Goal: Task Accomplishment & Management: Manage account settings

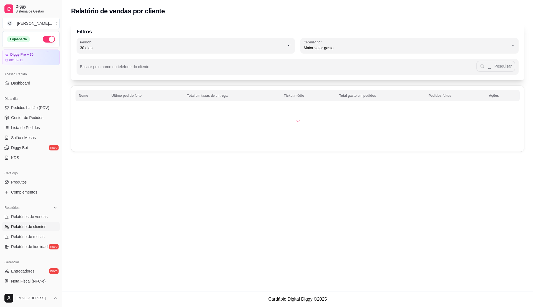
select select "30"
select select "HIGHEST_TOTAL_SPENT_WITH_ORDERS"
click at [30, 123] on ul "Pedidos balcão (PDV) Gestor de Pedidos Lista de Pedidos Salão / Mesas Diggy Bot…" at bounding box center [31, 132] width 58 height 59
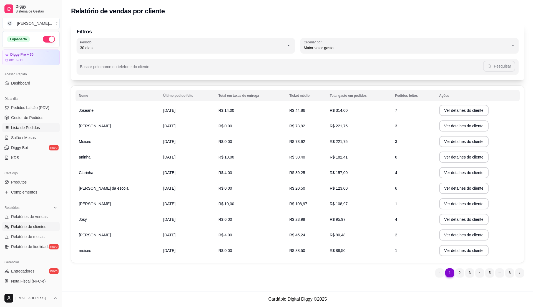
click at [28, 127] on span "Lista de Pedidos" at bounding box center [25, 128] width 29 height 6
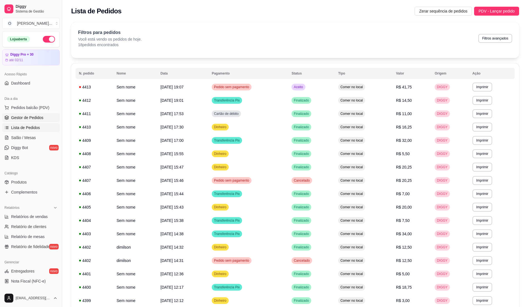
click at [40, 117] on span "Gestor de Pedidos" at bounding box center [27, 118] width 32 height 6
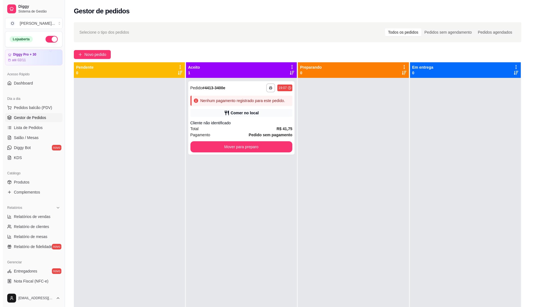
scroll to position [16, 0]
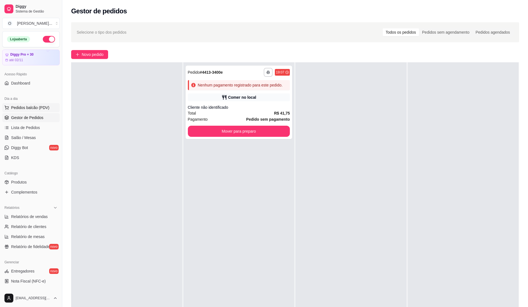
click at [35, 109] on span "Pedidos balcão (PDV)" at bounding box center [30, 108] width 38 height 6
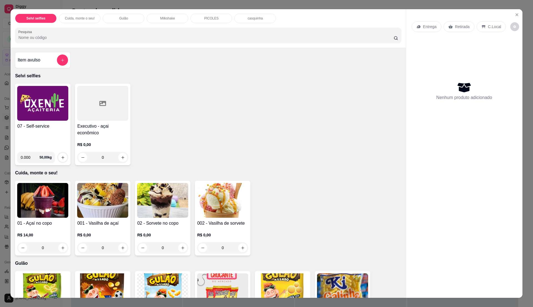
click at [26, 121] on div "07 - Self-service 0.000 50,00 kg" at bounding box center [43, 124] width 56 height 81
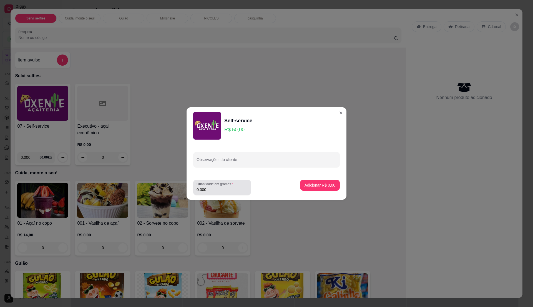
click at [217, 191] on input "0.000" at bounding box center [222, 190] width 51 height 6
type input "0.250"
click at [320, 183] on p "Adicionar R$ 12,50" at bounding box center [319, 184] width 32 height 5
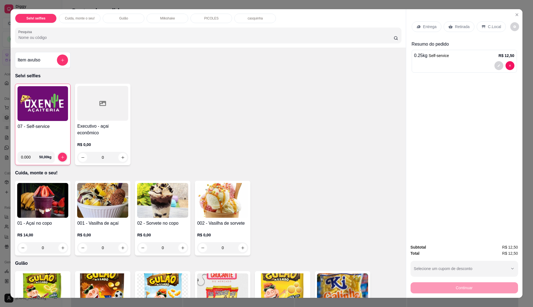
click at [484, 28] on div "C.Local" at bounding box center [491, 26] width 29 height 11
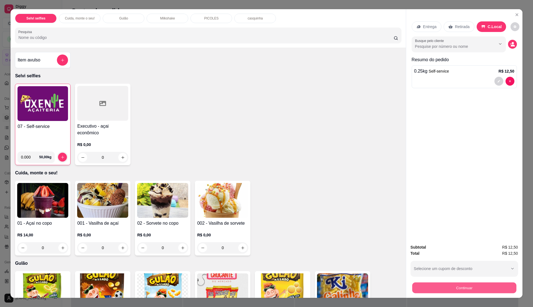
click at [459, 283] on button "Continuar" at bounding box center [464, 287] width 104 height 11
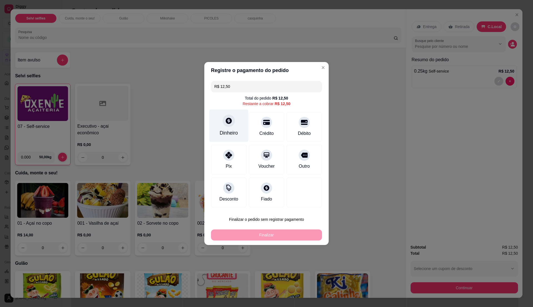
click at [225, 134] on div "Dinheiro" at bounding box center [229, 132] width 18 height 7
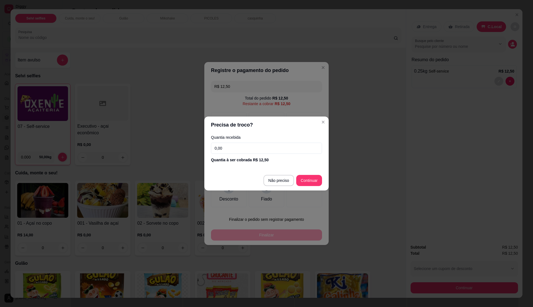
click at [234, 148] on input "0,00" at bounding box center [266, 148] width 111 height 11
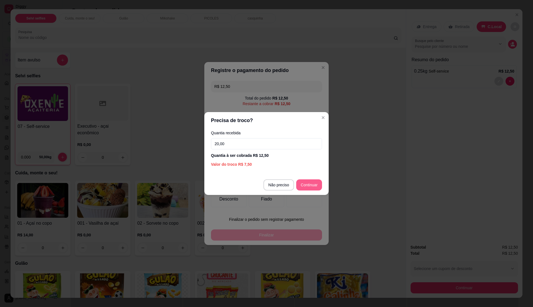
type input "20,00"
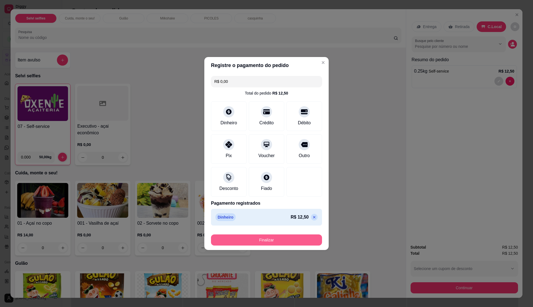
click at [285, 243] on button "Finalizar" at bounding box center [266, 239] width 111 height 11
type input "-R$ 12,50"
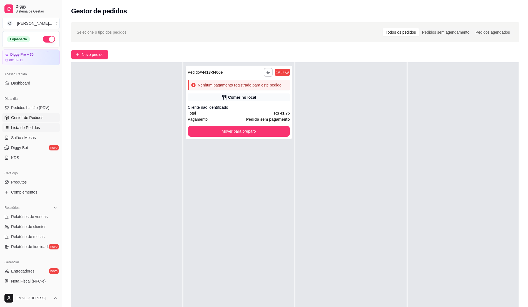
click at [14, 126] on span "Lista de Pedidos" at bounding box center [25, 128] width 29 height 6
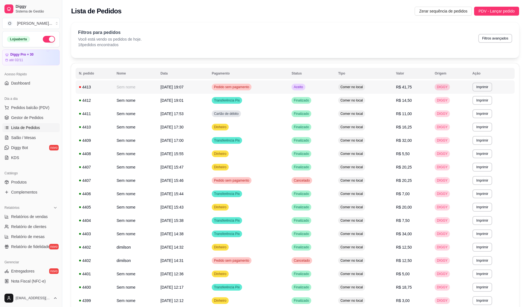
click at [304, 89] on span "Aceito" at bounding box center [298, 87] width 11 height 4
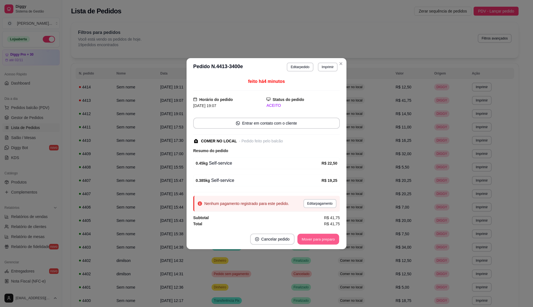
click at [323, 240] on button "Mover para preparo" at bounding box center [319, 238] width 42 height 11
click at [323, 239] on button "Mover para retirada disponível" at bounding box center [309, 238] width 61 height 11
click at [323, 239] on button "Mover para finalizado" at bounding box center [317, 238] width 45 height 11
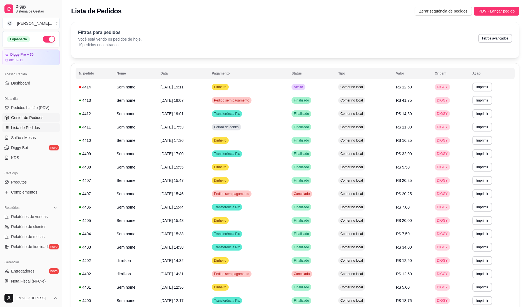
click at [23, 118] on span "Gestor de Pedidos" at bounding box center [27, 118] width 32 height 6
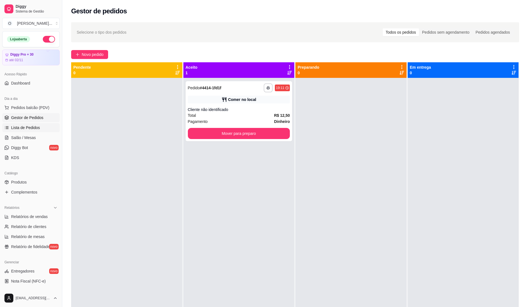
click at [33, 129] on span "Lista de Pedidos" at bounding box center [25, 128] width 29 height 6
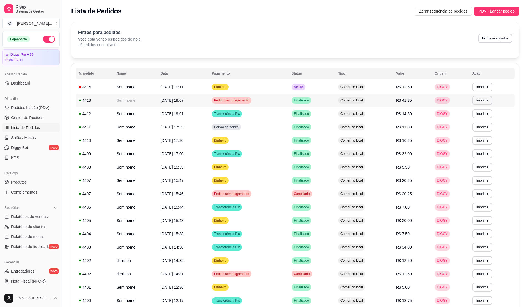
click at [371, 96] on td "Comer no local" at bounding box center [364, 100] width 58 height 13
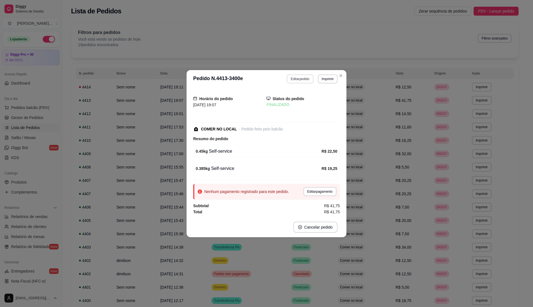
click at [304, 81] on button "Editar pedido" at bounding box center [300, 78] width 26 height 9
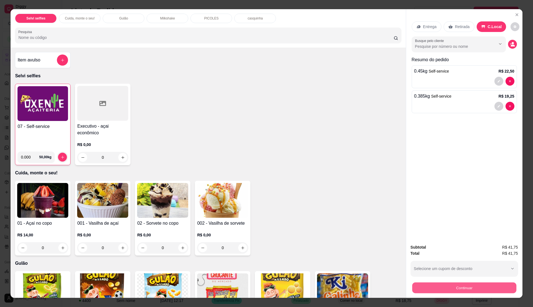
click at [423, 282] on button "Continuar" at bounding box center [464, 287] width 104 height 11
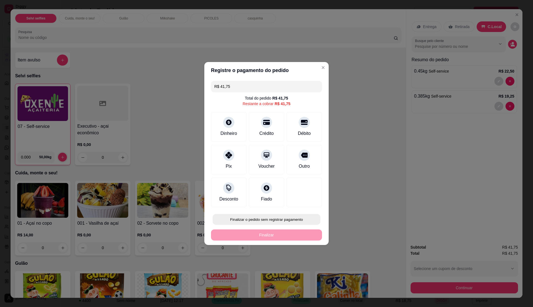
click at [275, 219] on button "Finalizar o pedido sem registrar pagamento" at bounding box center [267, 219] width 108 height 11
click at [300, 266] on button "Confirmar" at bounding box center [301, 265] width 20 height 8
type input "R$ 0,00"
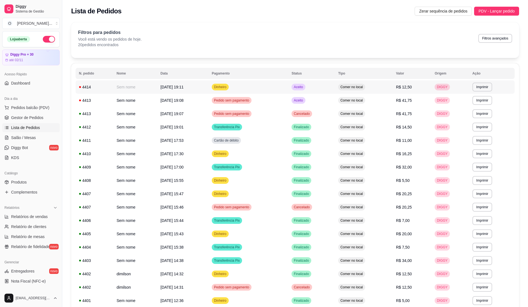
click at [304, 91] on td "Aceito" at bounding box center [311, 86] width 47 height 13
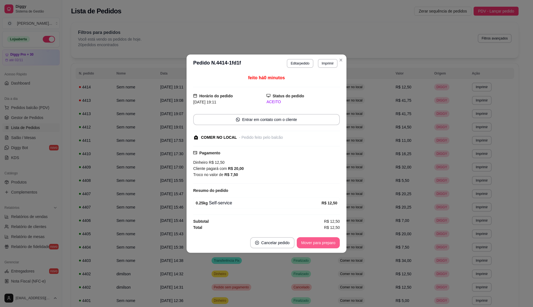
click at [318, 246] on button "Mover para preparo" at bounding box center [318, 242] width 43 height 11
click at [318, 246] on button "Mover para retirada disponível" at bounding box center [308, 242] width 59 height 11
click at [318, 246] on button "Mover para finalizado" at bounding box center [317, 242] width 46 height 11
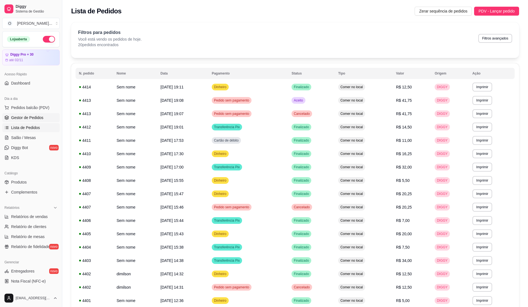
click at [35, 117] on span "Gestor de Pedidos" at bounding box center [27, 118] width 32 height 6
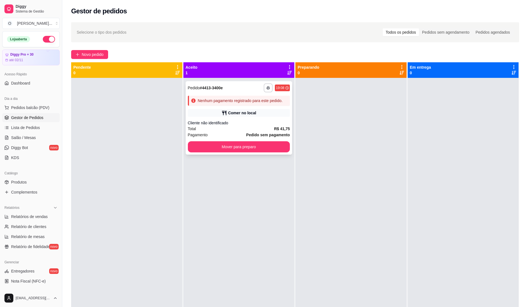
click at [2, 113] on link "Gestor de Pedidos" at bounding box center [31, 117] width 58 height 9
click at [252, 122] on div "Cliente não identificado" at bounding box center [239, 123] width 102 height 6
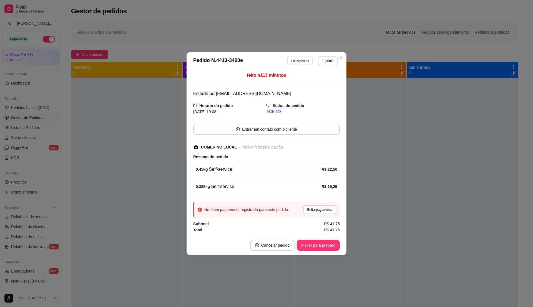
click at [299, 59] on button "Editar pedido" at bounding box center [301, 60] width 26 height 9
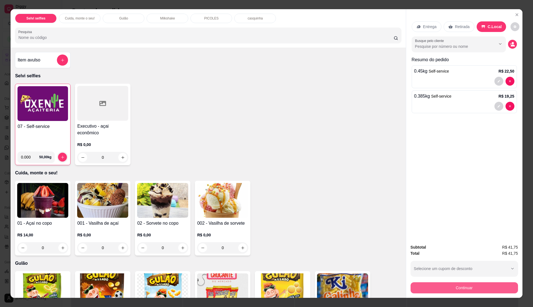
click at [427, 286] on button "Continuar" at bounding box center [465, 287] width 108 height 11
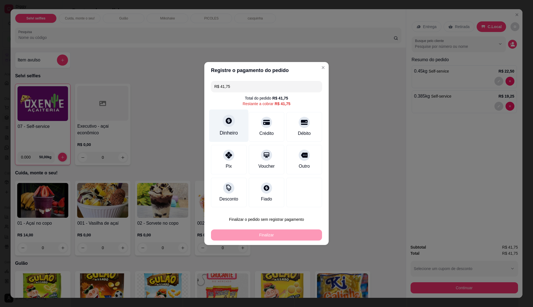
click at [234, 132] on div "Dinheiro" at bounding box center [229, 132] width 18 height 7
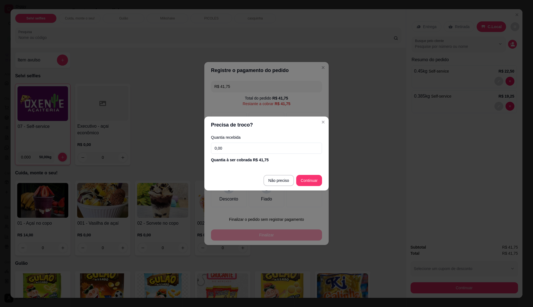
click at [238, 151] on input "0,00" at bounding box center [266, 148] width 111 height 11
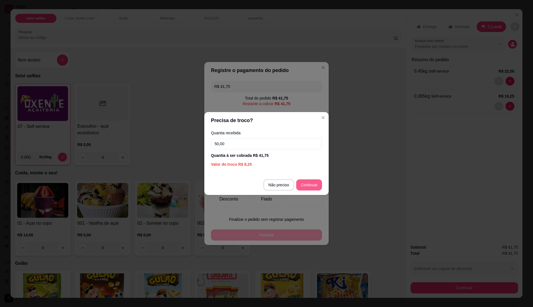
type input "50,00"
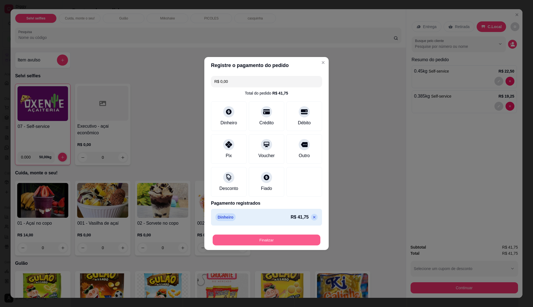
click at [277, 239] on button "Finalizar" at bounding box center [267, 239] width 108 height 11
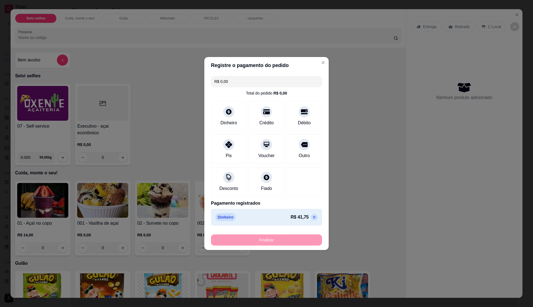
type input "-R$ 41,75"
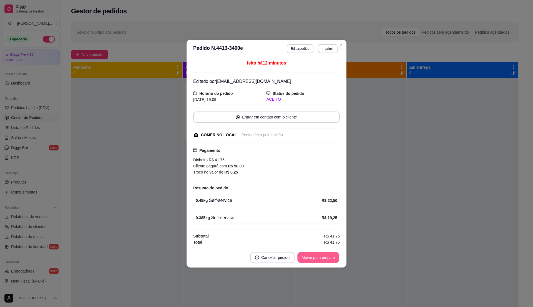
click at [321, 259] on button "Mover para preparo" at bounding box center [319, 257] width 42 height 11
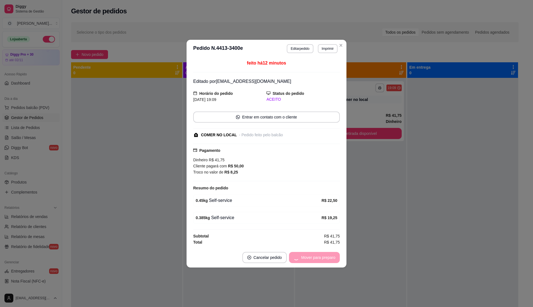
click at [321, 259] on div "Mover para preparo" at bounding box center [314, 257] width 51 height 11
click at [321, 259] on button "Mover para retirada disponível" at bounding box center [309, 257] width 61 height 11
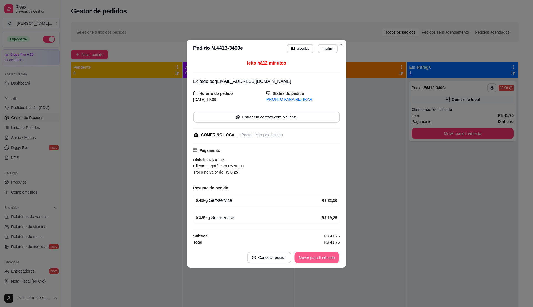
click at [321, 259] on button "Mover para finalizado" at bounding box center [317, 257] width 45 height 11
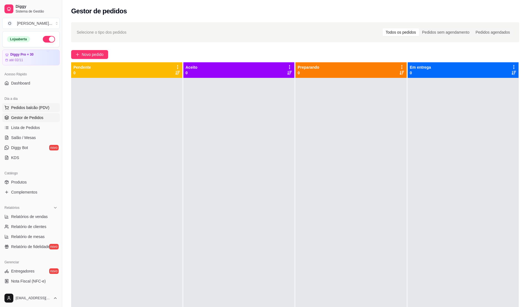
click at [27, 107] on span "Pedidos balcão (PDV)" at bounding box center [30, 108] width 38 height 6
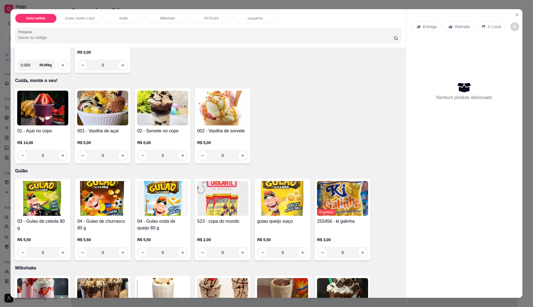
scroll to position [111, 0]
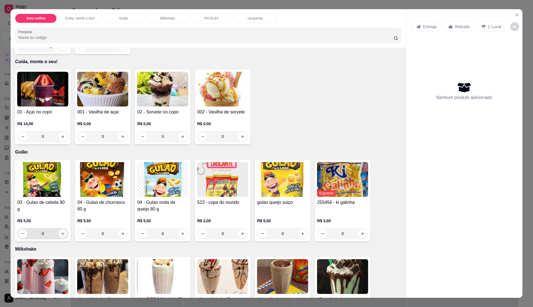
click at [61, 234] on icon "increase-product-quantity" at bounding box center [63, 233] width 4 height 4
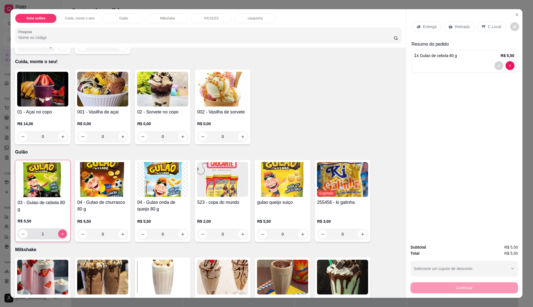
click at [61, 234] on icon "increase-product-quantity" at bounding box center [63, 234] width 4 height 4
type input "2"
click at [121, 233] on icon "increase-product-quantity" at bounding box center [123, 234] width 4 height 4
type input "1"
click at [489, 29] on div "C.Local" at bounding box center [491, 26] width 29 height 11
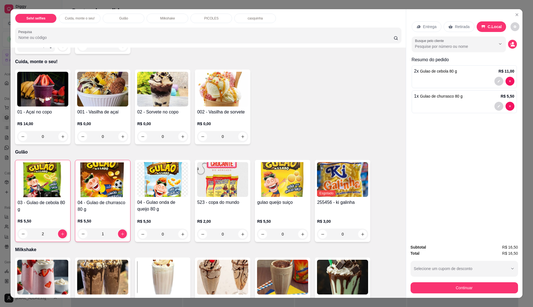
click at [458, 53] on div "Entrega Retirada C.Local Busque pelo cliente Resumo do pedido 2 x Gulao de cebo…" at bounding box center [464, 66] width 105 height 98
click at [459, 46] on input "Busque pelo cliente" at bounding box center [451, 47] width 72 height 6
type input "mauri"
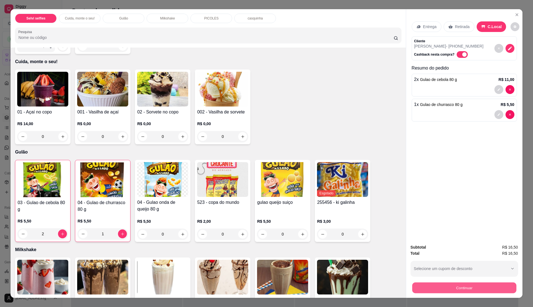
click at [455, 283] on button "Continuar" at bounding box center [464, 287] width 104 height 11
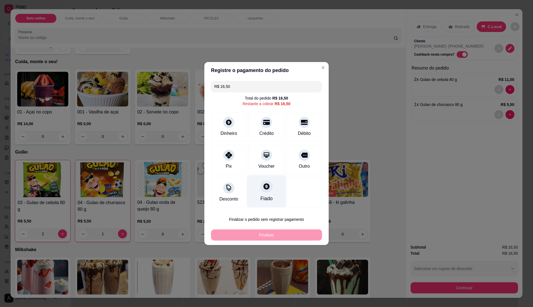
click at [268, 196] on div "Fiado" at bounding box center [267, 198] width 12 height 7
type input "R$ 0,00"
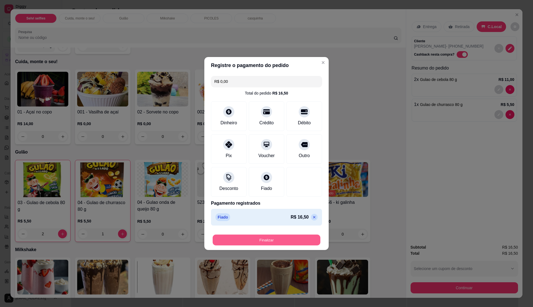
click at [269, 241] on button "Finalizar" at bounding box center [267, 239] width 108 height 11
type input "0"
type input "-R$ 16,50"
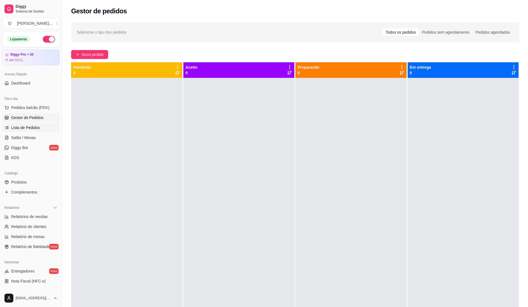
click at [31, 124] on link "Lista de Pedidos" at bounding box center [31, 127] width 58 height 9
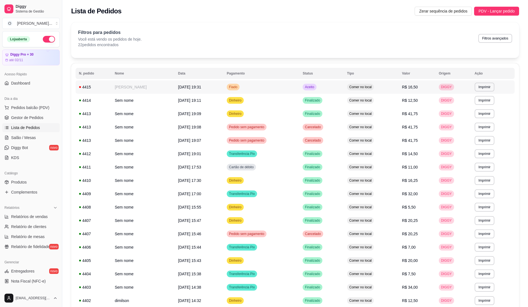
click at [265, 86] on td "Fiado" at bounding box center [261, 86] width 76 height 13
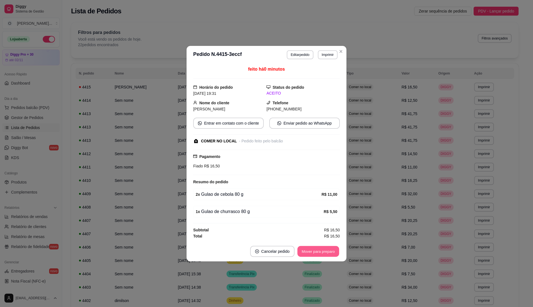
click at [306, 253] on button "Mover para preparo" at bounding box center [319, 251] width 42 height 11
click at [306, 253] on button "Mover para retirada disponível" at bounding box center [309, 251] width 61 height 11
click at [306, 253] on button "Mover para finalizado" at bounding box center [317, 251] width 45 height 11
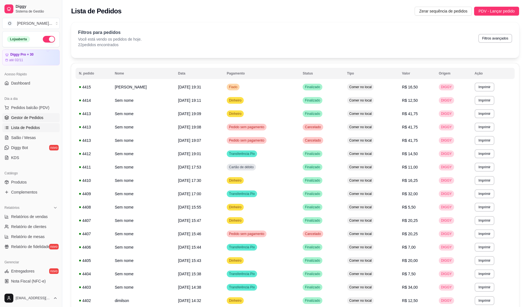
click at [23, 121] on link "Gestor de Pedidos" at bounding box center [31, 117] width 58 height 9
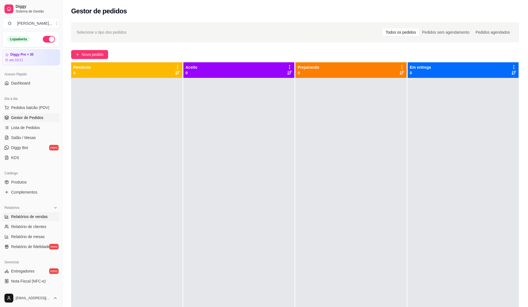
click at [37, 218] on span "Relatórios de vendas" at bounding box center [29, 217] width 37 height 6
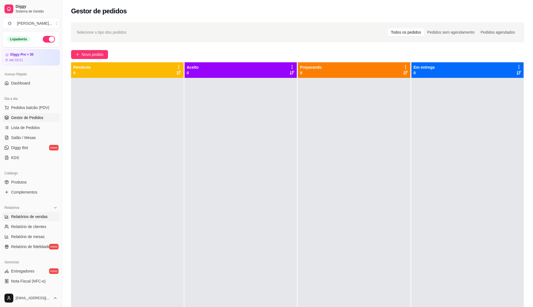
select select "ALL"
select select "0"
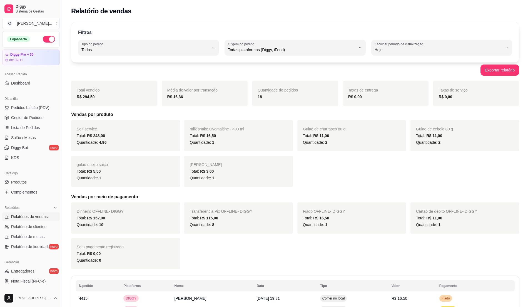
click at [18, 123] on ul "Pedidos balcão (PDV) Gestor de Pedidos Lista de Pedidos Salão / Mesas Diggy Bot…" at bounding box center [31, 132] width 58 height 59
click at [23, 111] on button "Pedidos balcão (PDV)" at bounding box center [31, 107] width 58 height 9
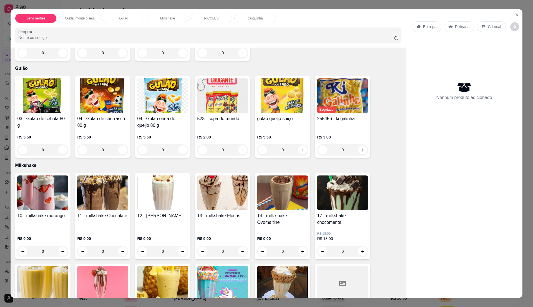
scroll to position [296, 0]
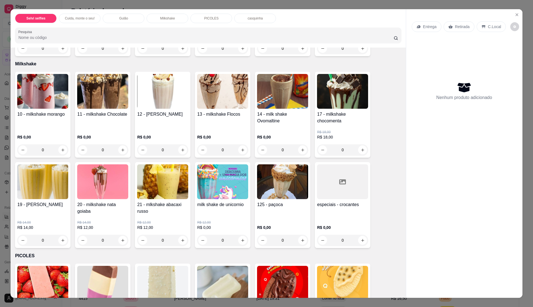
click at [63, 185] on img at bounding box center [42, 181] width 51 height 35
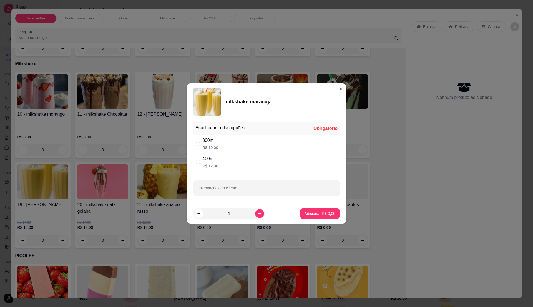
click at [238, 159] on div "400ml R$ 12,00" at bounding box center [266, 162] width 147 height 18
radio input "true"
click at [310, 213] on p "Adicionar R$ 12,00" at bounding box center [319, 214] width 33 height 6
type input "1"
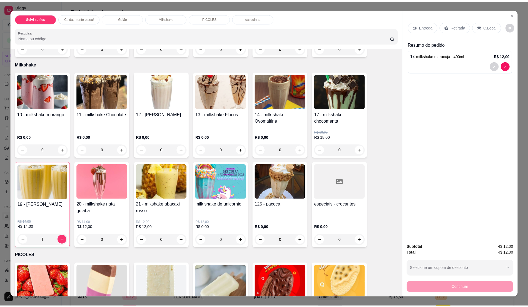
scroll to position [259, 0]
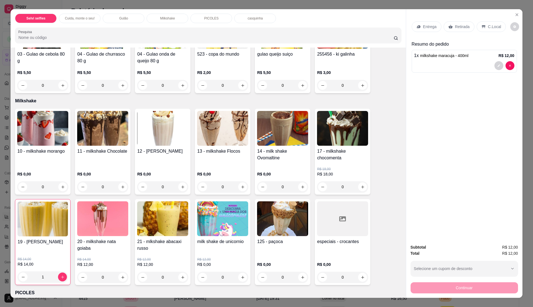
click at [56, 159] on div "10 - milkshake morango" at bounding box center [42, 157] width 51 height 18
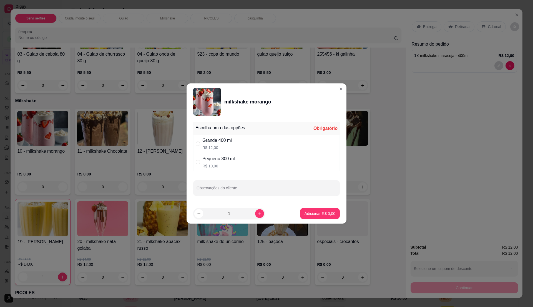
click at [224, 139] on div "Grande 400 ml" at bounding box center [217, 140] width 29 height 7
radio input "true"
click at [327, 212] on p "Adicionar R$ 12,00" at bounding box center [319, 213] width 32 height 5
type input "1"
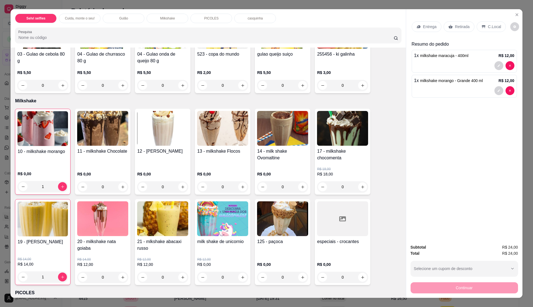
click at [496, 28] on p "C.Local" at bounding box center [494, 27] width 13 height 6
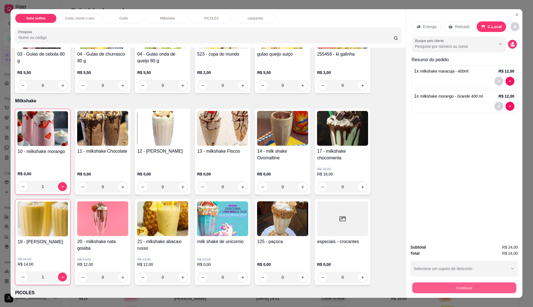
click at [421, 286] on button "Continuar" at bounding box center [464, 287] width 104 height 11
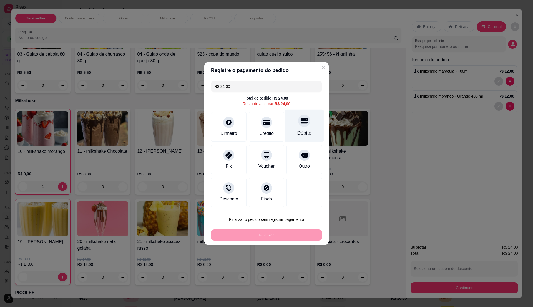
click at [300, 127] on div at bounding box center [304, 120] width 12 height 12
type input "R$ 0,00"
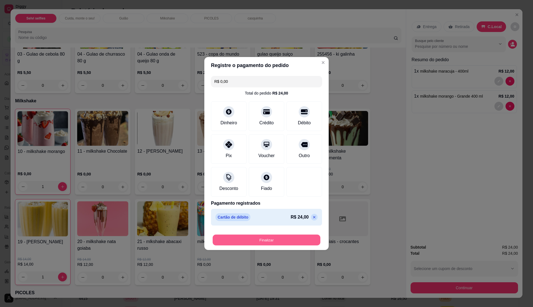
click at [279, 237] on button "Finalizar" at bounding box center [267, 239] width 108 height 11
type input "0"
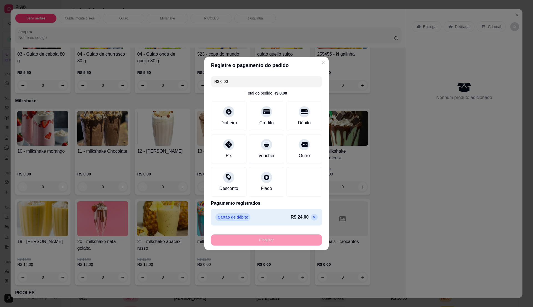
type input "-R$ 24,00"
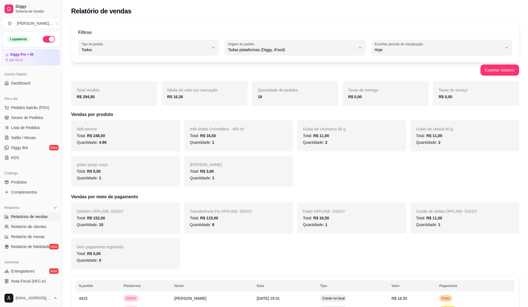
click at [33, 123] on ul "Pedidos balcão (PDV) Gestor de Pedidos Lista de Pedidos Salão / Mesas Diggy Bot…" at bounding box center [31, 132] width 58 height 59
click at [33, 116] on span "Gestor de Pedidos" at bounding box center [27, 118] width 32 height 6
click at [31, 130] on span "Lista de Pedidos" at bounding box center [25, 128] width 29 height 6
click at [33, 116] on span "Gestor de Pedidos" at bounding box center [27, 118] width 32 height 6
click at [30, 128] on span "Lista de Pedidos" at bounding box center [25, 128] width 29 height 6
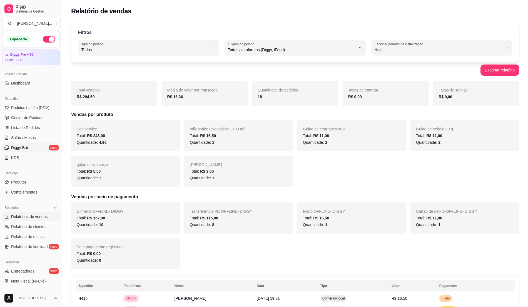
click at [13, 144] on link "Diggy Bot novo" at bounding box center [31, 147] width 58 height 9
click at [13, 136] on span "Salão / Mesas" at bounding box center [23, 138] width 25 height 6
click at [24, 117] on span "Gestor de Pedidos" at bounding box center [27, 118] width 32 height 6
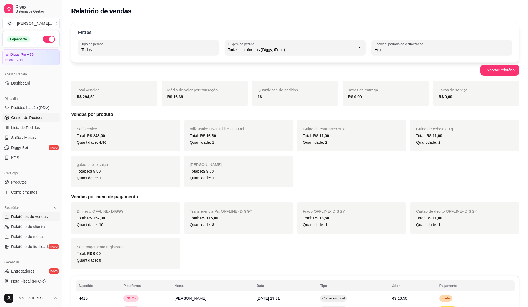
click at [27, 120] on span "Gestor de Pedidos" at bounding box center [27, 118] width 32 height 6
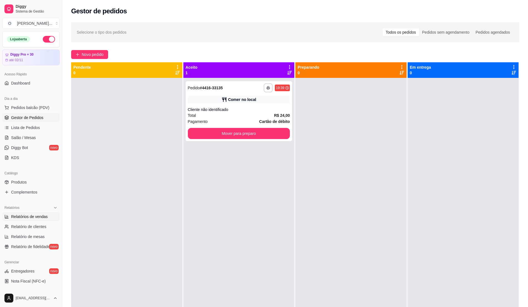
click at [42, 216] on span "Relatórios de vendas" at bounding box center [29, 217] width 37 height 6
select select "ALL"
select select "0"
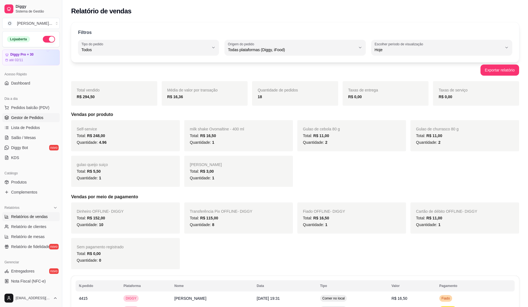
click at [26, 118] on span "Gestor de Pedidos" at bounding box center [27, 118] width 32 height 6
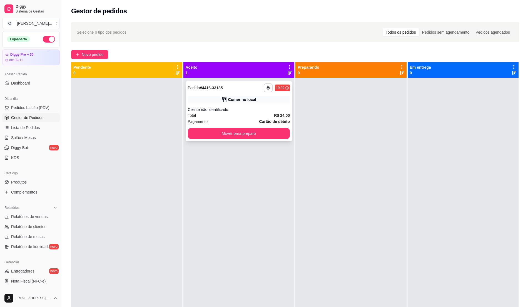
click at [268, 113] on div "Total R$ 24,00" at bounding box center [239, 115] width 102 height 6
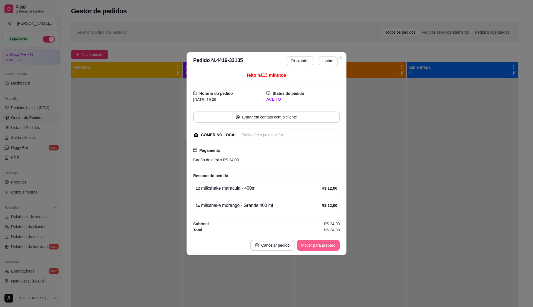
click at [327, 246] on button "Mover para preparo" at bounding box center [318, 244] width 43 height 11
click at [327, 246] on div "Mover para preparo" at bounding box center [314, 244] width 51 height 11
click at [324, 246] on div "Mover para preparo" at bounding box center [314, 244] width 51 height 11
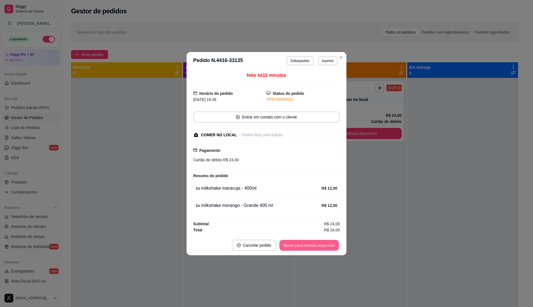
click at [334, 244] on button "Mover para retirada disponível" at bounding box center [308, 244] width 59 height 11
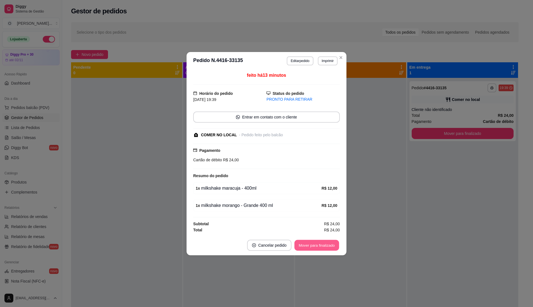
click at [331, 244] on button "Mover para finalizado" at bounding box center [317, 244] width 45 height 11
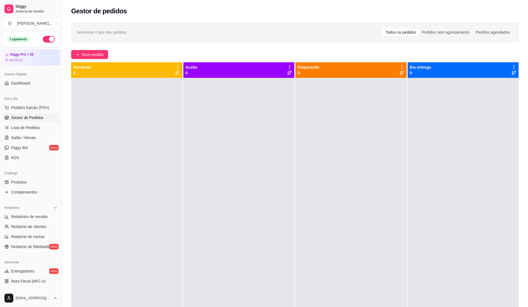
click at [261, 31] on div "Selecione o tipo dos pedidos Todos os pedidos Pedidos sem agendamento Pedidos a…" at bounding box center [295, 32] width 437 height 9
click at [42, 109] on span "Pedidos balcão (PDV)" at bounding box center [30, 108] width 38 height 6
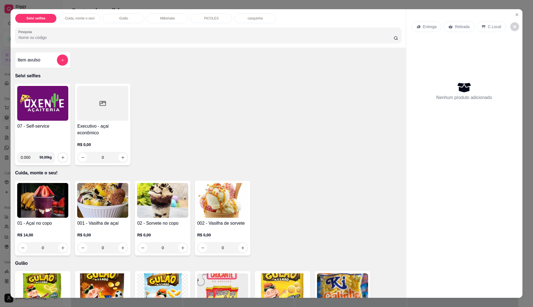
click at [45, 130] on div "07 - Self-service" at bounding box center [42, 135] width 51 height 24
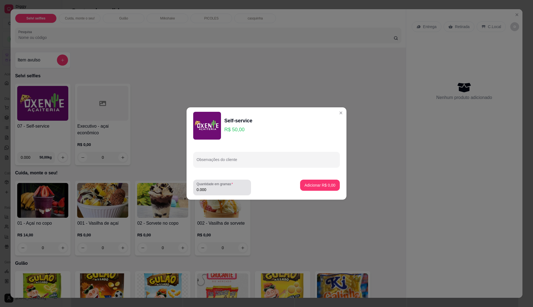
click at [233, 188] on input "0.000" at bounding box center [222, 190] width 51 height 6
type input "0.41"
click at [307, 183] on p "Adicionar R$ 20,50" at bounding box center [319, 185] width 33 height 6
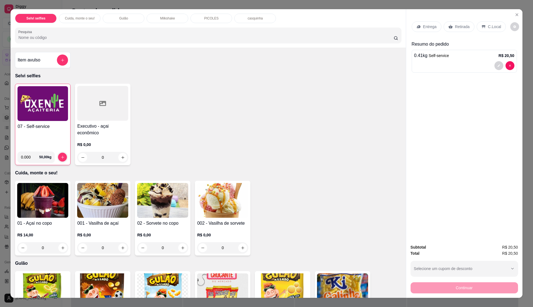
click at [33, 125] on h4 "07 - Self-service" at bounding box center [43, 126] width 51 height 7
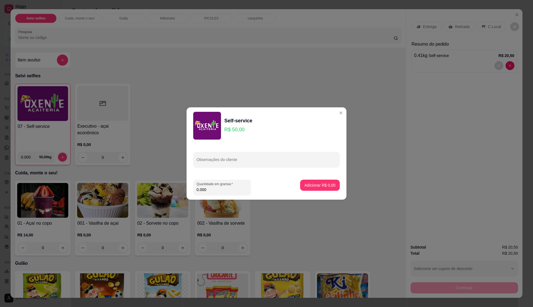
click at [219, 188] on input "0.000" at bounding box center [222, 190] width 51 height 6
click at [219, 188] on input "0" at bounding box center [222, 190] width 51 height 6
type input "0.82"
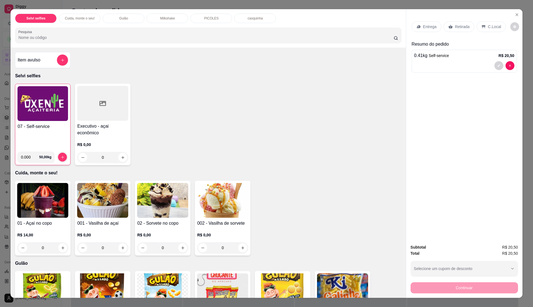
click at [24, 137] on div "07 - Self-service" at bounding box center [43, 135] width 51 height 24
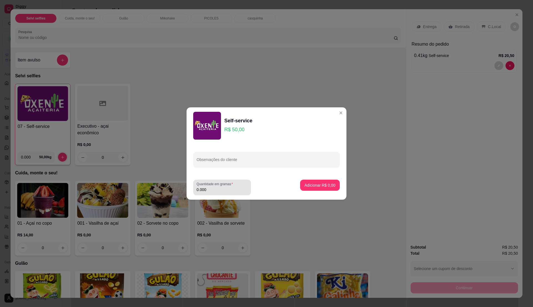
click at [211, 185] on label "Quantidade em gramas" at bounding box center [216, 183] width 38 height 5
click at [211, 187] on input "0.000" at bounding box center [222, 190] width 51 height 6
type input "0.415"
click at [308, 186] on p "Adicionar R$ 20,75" at bounding box center [319, 184] width 32 height 5
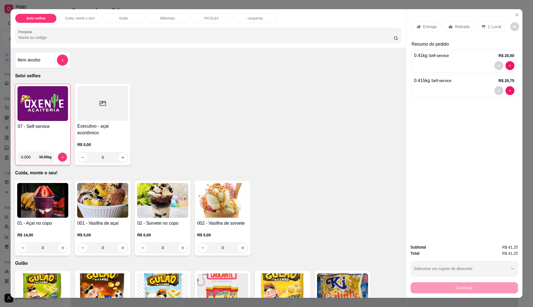
click at [488, 27] on p "C.Local" at bounding box center [494, 27] width 13 height 6
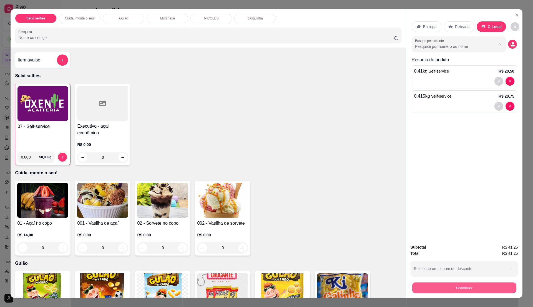
click at [471, 287] on button "Continuar" at bounding box center [464, 287] width 104 height 11
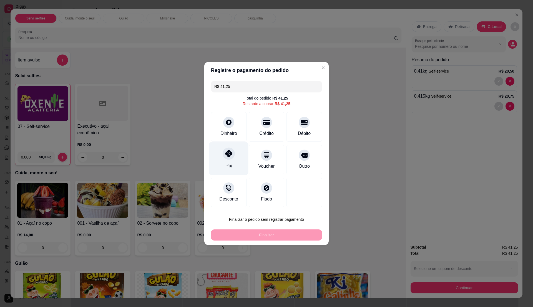
click at [220, 173] on div "Pix" at bounding box center [228, 158] width 39 height 33
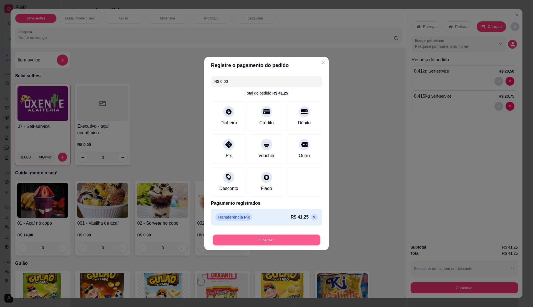
click at [274, 241] on button "Finalizar" at bounding box center [267, 239] width 108 height 11
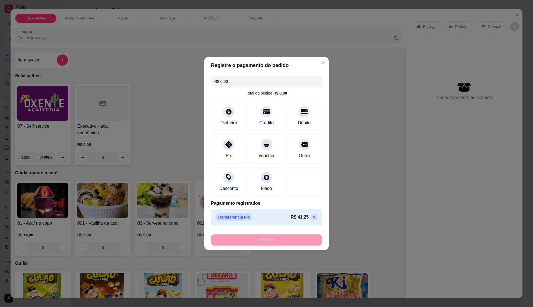
type input "-R$ 41,25"
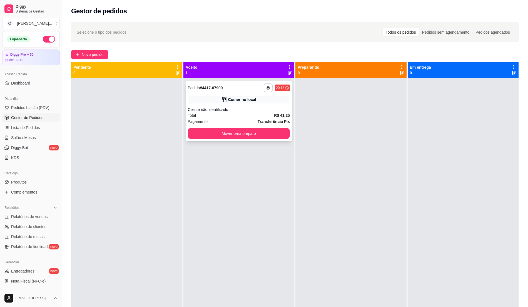
click at [248, 116] on div "Total R$ 41,25" at bounding box center [239, 115] width 102 height 6
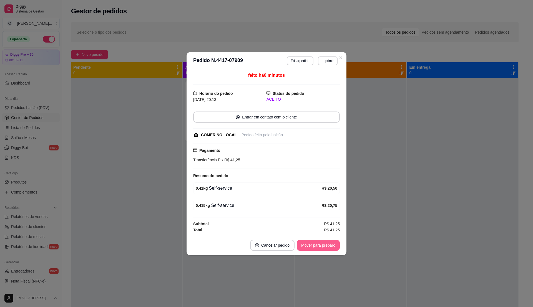
click at [323, 245] on button "Mover para preparo" at bounding box center [318, 244] width 43 height 11
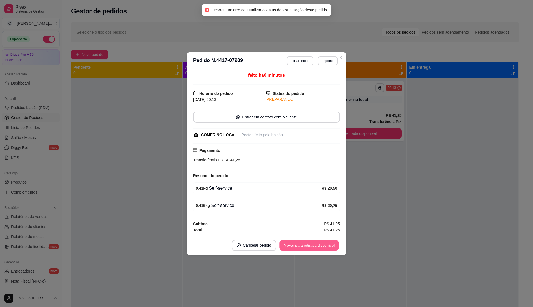
click at [323, 245] on button "Mover para retirada disponível" at bounding box center [308, 244] width 59 height 11
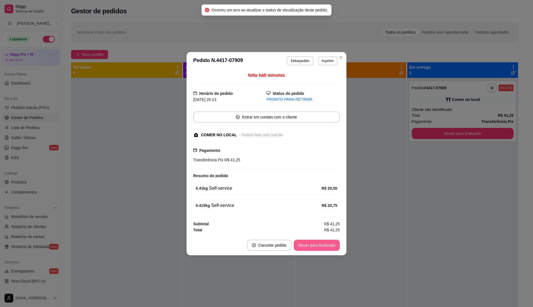
click at [323, 245] on button "Mover para finalizado" at bounding box center [317, 244] width 46 height 11
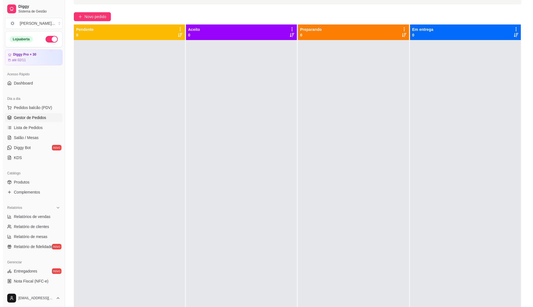
scroll to position [74, 0]
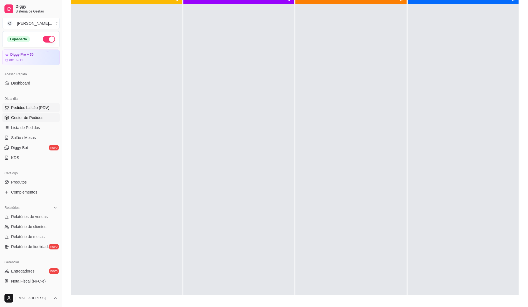
click at [13, 110] on span "Pedidos balcão (PDV)" at bounding box center [30, 108] width 38 height 6
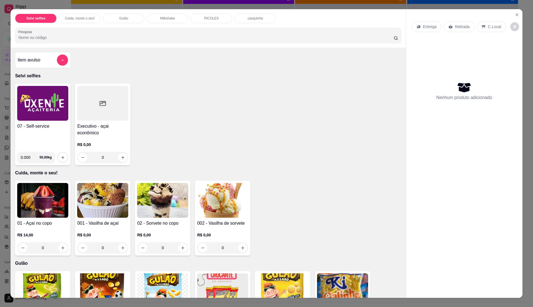
click at [46, 127] on h4 "07 - Self-service" at bounding box center [42, 126] width 51 height 7
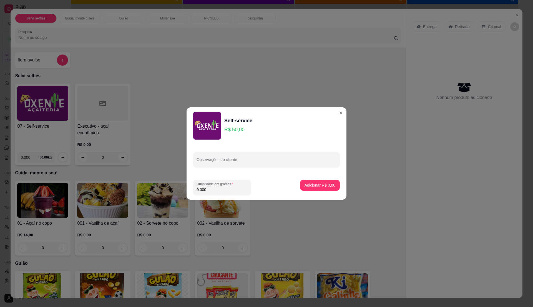
click at [209, 191] on input "0.000" at bounding box center [222, 190] width 51 height 6
type input "0.215"
click at [309, 185] on p "Adicionar R$ 10,75" at bounding box center [319, 185] width 33 height 6
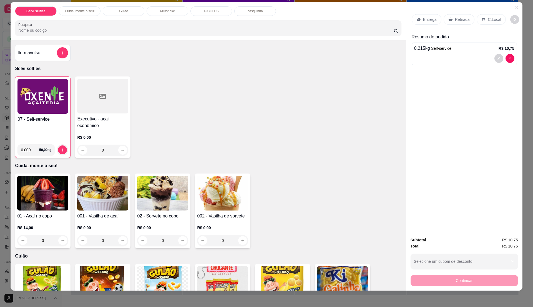
scroll to position [8, 0]
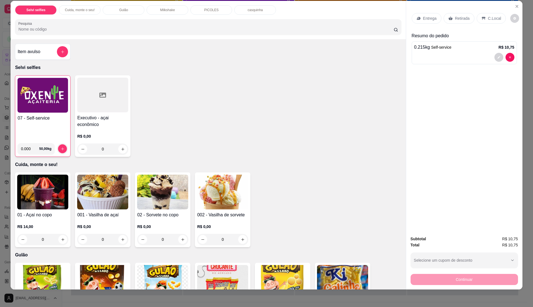
click at [491, 20] on p "C.Local" at bounding box center [494, 19] width 13 height 6
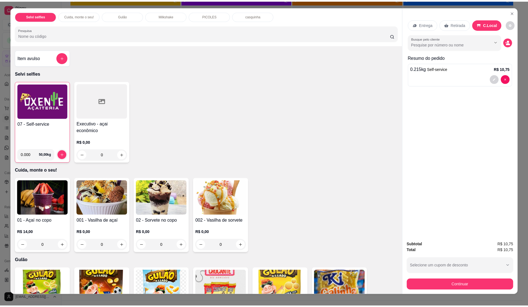
scroll to position [0, 0]
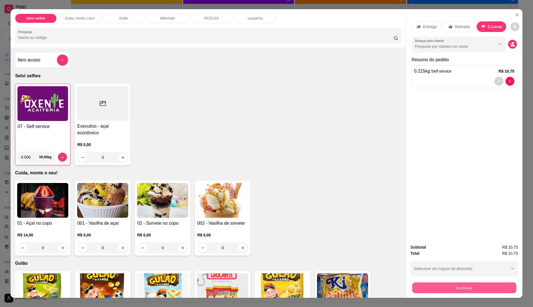
click at [441, 283] on button "Continuar" at bounding box center [464, 287] width 104 height 11
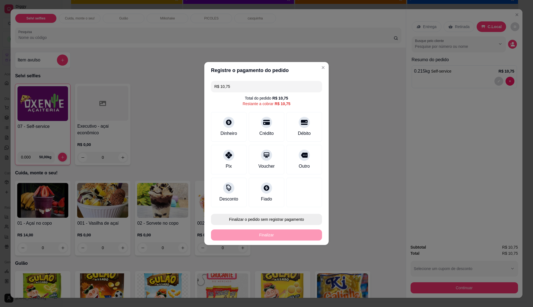
click at [294, 223] on button "Finalizar o pedido sem registrar pagamento" at bounding box center [266, 219] width 111 height 11
click at [296, 269] on button "Confirmar" at bounding box center [301, 265] width 21 height 9
type input "R$ 0,00"
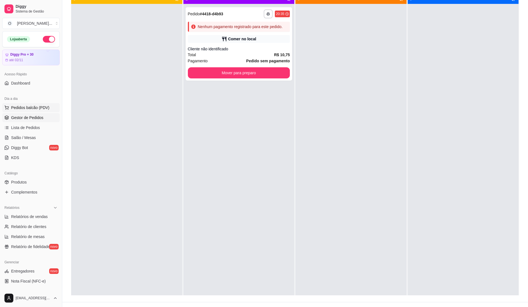
click at [51, 107] on button "Pedidos balcão (PDV)" at bounding box center [31, 107] width 58 height 9
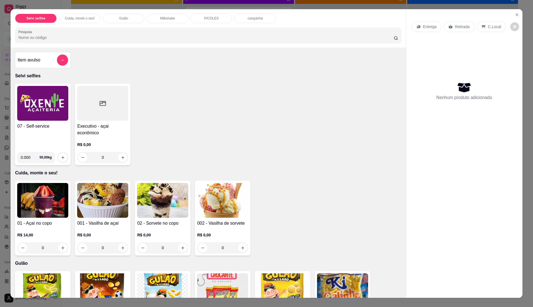
click at [49, 127] on h4 "07 - Self-service" at bounding box center [42, 126] width 51 height 7
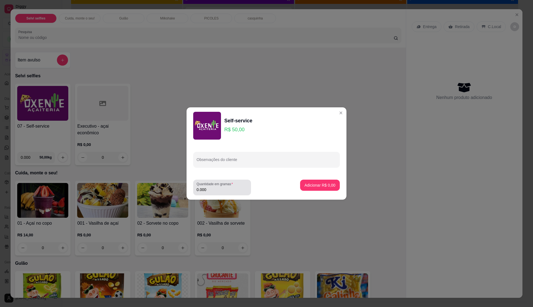
click at [216, 186] on label "Quantidade em gramas" at bounding box center [216, 183] width 38 height 5
click at [216, 187] on input "0.000" at bounding box center [222, 190] width 51 height 6
type input "0.600"
click at [319, 182] on p "Adicionar R$ 30,00" at bounding box center [319, 185] width 33 height 6
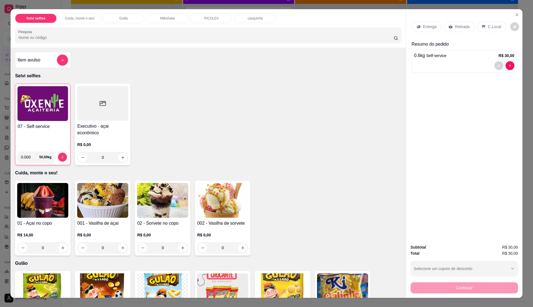
click at [488, 28] on p "C.Local" at bounding box center [494, 27] width 13 height 6
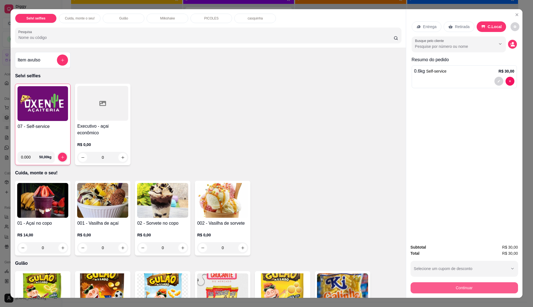
click at [462, 288] on button "Continuar" at bounding box center [465, 287] width 108 height 11
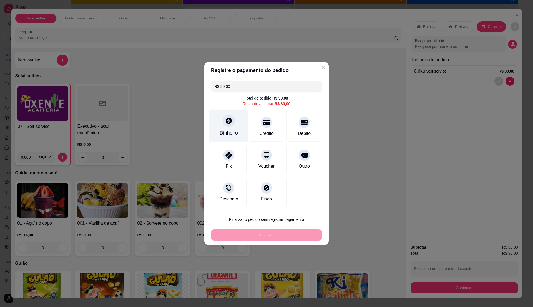
click at [229, 127] on div "Dinheiro" at bounding box center [228, 125] width 39 height 33
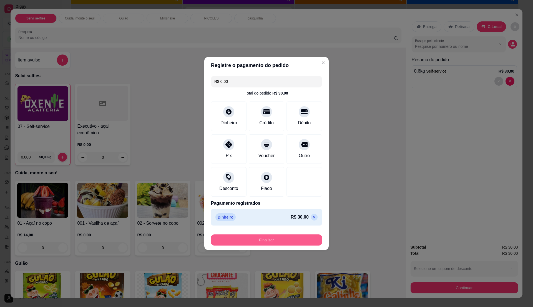
click at [286, 238] on button "Finalizar" at bounding box center [266, 239] width 111 height 11
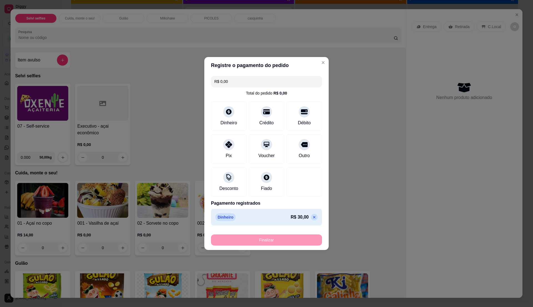
type input "-R$ 30,00"
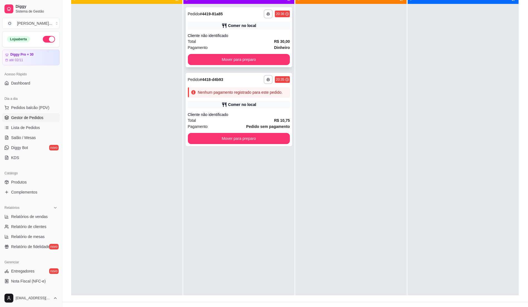
click at [241, 42] on div "Total R$ 30,00" at bounding box center [239, 41] width 102 height 6
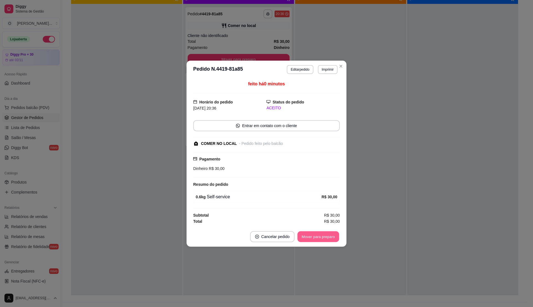
click at [317, 242] on button "Mover para preparo" at bounding box center [319, 236] width 42 height 11
click at [316, 241] on div "Mover para preparo" at bounding box center [314, 236] width 51 height 11
click at [316, 239] on div "Mover para preparo" at bounding box center [314, 236] width 51 height 11
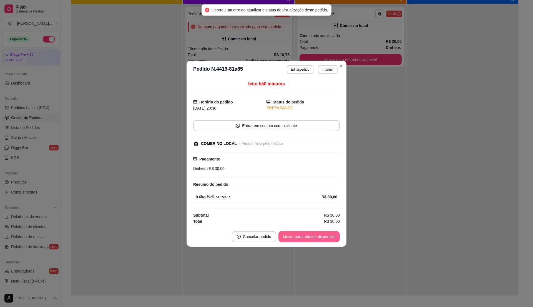
click at [316, 237] on button "Mover para retirada disponível" at bounding box center [309, 236] width 61 height 11
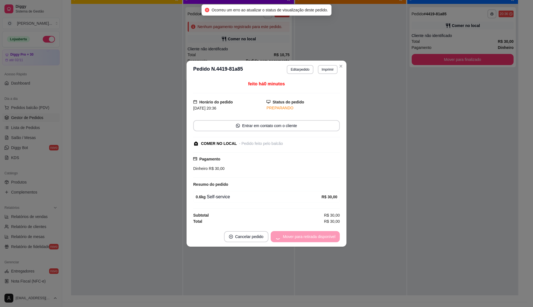
click at [316, 237] on div "Mover para retirada disponível" at bounding box center [305, 236] width 69 height 11
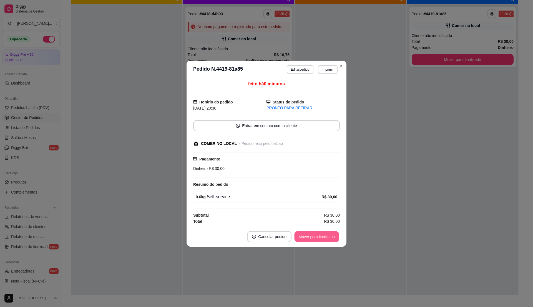
click at [321, 234] on button "Mover para finalizado" at bounding box center [317, 236] width 45 height 11
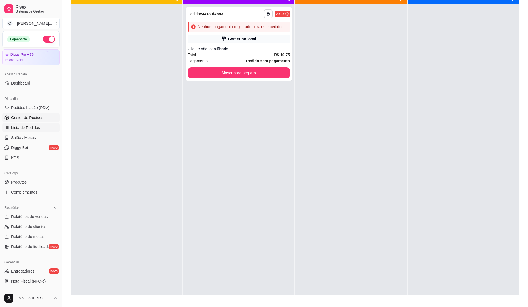
click at [23, 128] on span "Lista de Pedidos" at bounding box center [25, 128] width 29 height 6
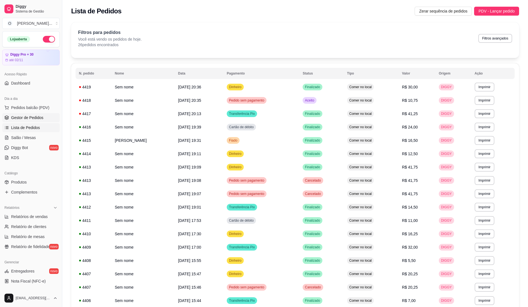
click at [30, 118] on span "Gestor de Pedidos" at bounding box center [27, 118] width 32 height 6
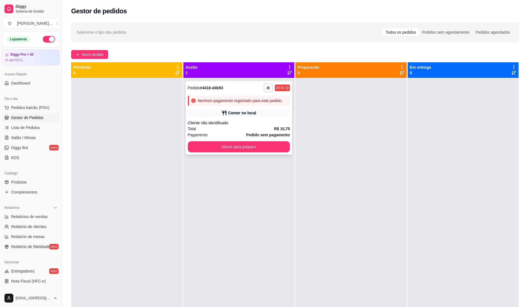
click at [257, 124] on div "Cliente não identificado" at bounding box center [239, 123] width 102 height 6
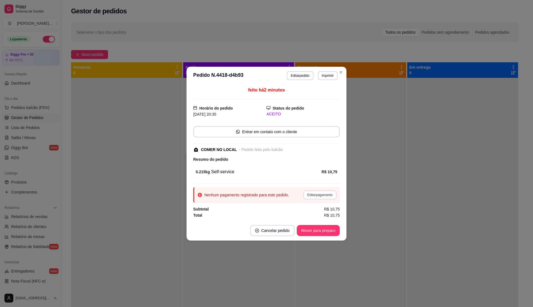
click at [309, 196] on button "Editar pagamento" at bounding box center [320, 194] width 33 height 9
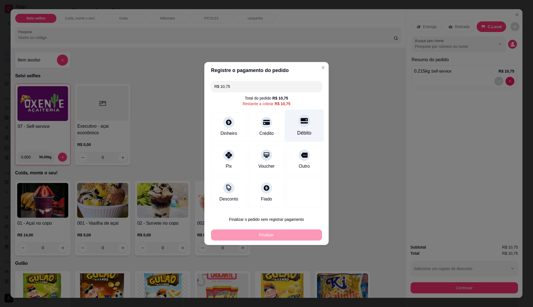
click at [301, 125] on div at bounding box center [304, 120] width 12 height 12
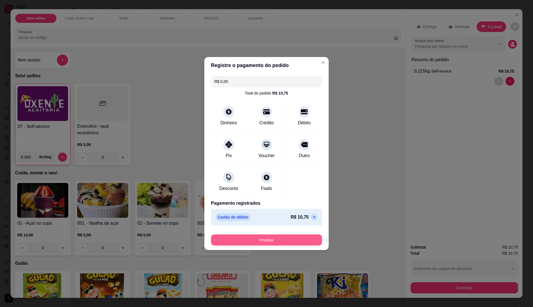
click at [269, 239] on button "Finalizar" at bounding box center [266, 239] width 111 height 11
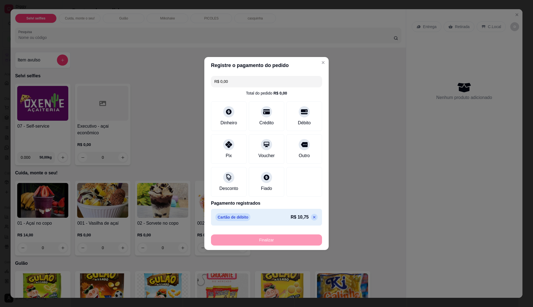
type input "-R$ 10,75"
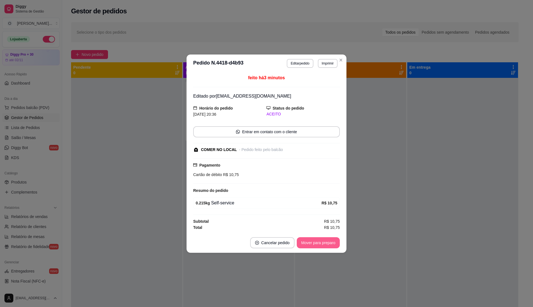
click at [316, 241] on button "Mover para preparo" at bounding box center [318, 242] width 43 height 11
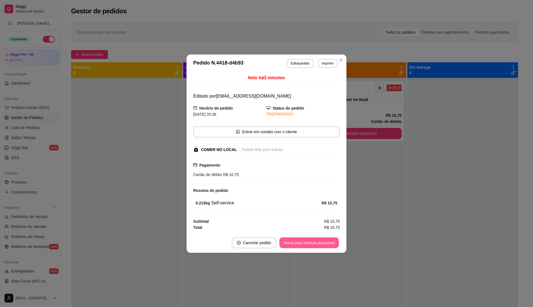
click at [316, 241] on button "Mover para retirada disponível" at bounding box center [308, 242] width 59 height 11
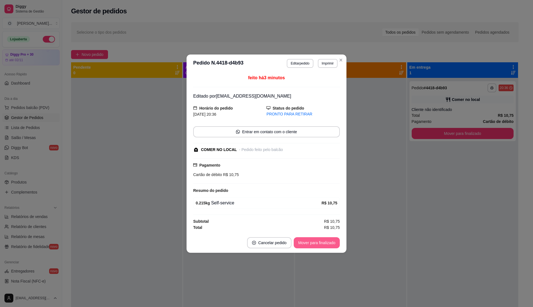
click at [316, 241] on button "Mover para finalizado" at bounding box center [317, 242] width 46 height 11
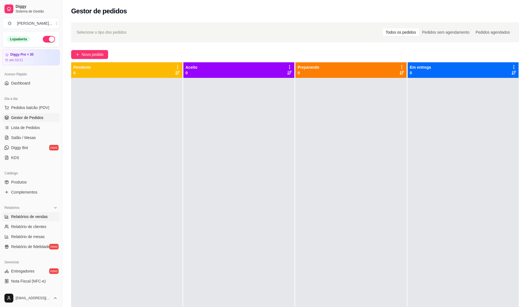
click at [33, 217] on span "Relatórios de vendas" at bounding box center [29, 217] width 37 height 6
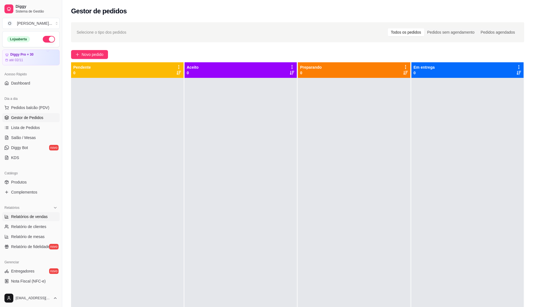
select select "ALL"
select select "0"
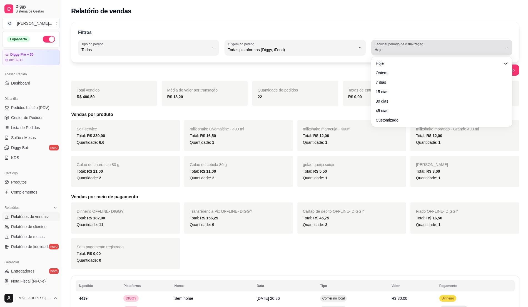
click at [456, 49] on span "Hoje" at bounding box center [438, 50] width 128 height 6
click at [426, 43] on div "Hoje" at bounding box center [438, 47] width 128 height 11
click at [436, 126] on div "Hoje Ontem 7 dias 15 dias 30 dias 45 dias Customizado" at bounding box center [441, 92] width 141 height 70
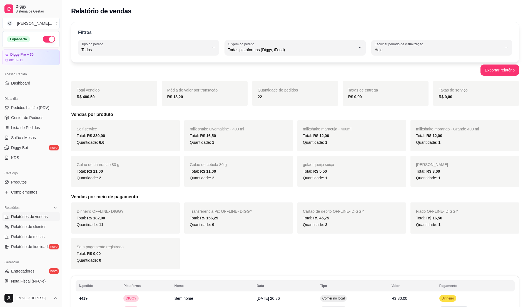
click at [427, 119] on span "Customizado" at bounding box center [438, 117] width 121 height 5
type input "-1"
select select "-1"
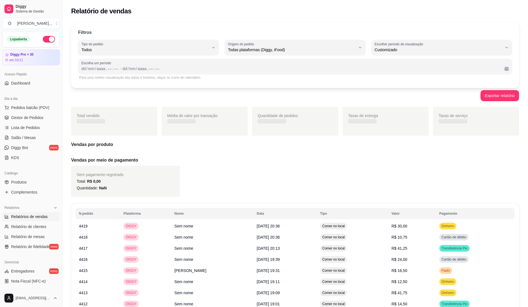
scroll to position [5, 0]
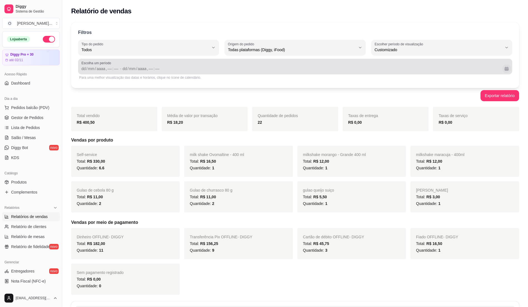
click at [507, 70] on button "Calendário" at bounding box center [506, 68] width 9 height 9
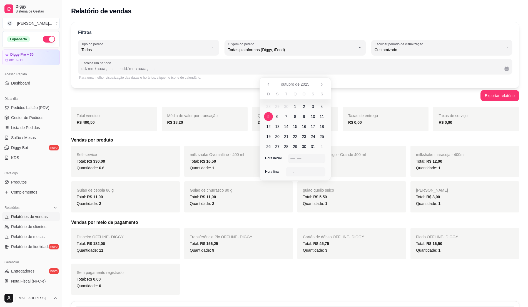
click at [267, 117] on span "5" at bounding box center [268, 116] width 9 height 9
click at [268, 118] on span "5" at bounding box center [268, 117] width 2 height 6
click at [290, 156] on div "––" at bounding box center [293, 158] width 6 height 6
click at [289, 172] on div "––" at bounding box center [291, 172] width 6 height 6
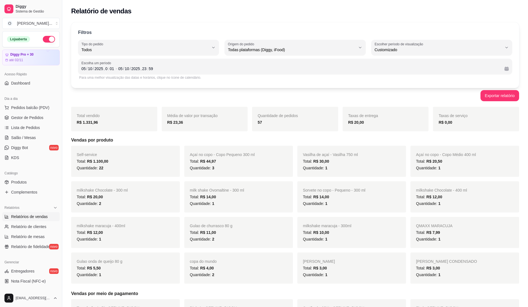
click at [505, 137] on h5 "Vendas por produto" at bounding box center [295, 140] width 448 height 7
click at [108, 174] on div "Self-service Total: R$ 1.100,00 Quantidade: 22" at bounding box center [125, 161] width 109 height 31
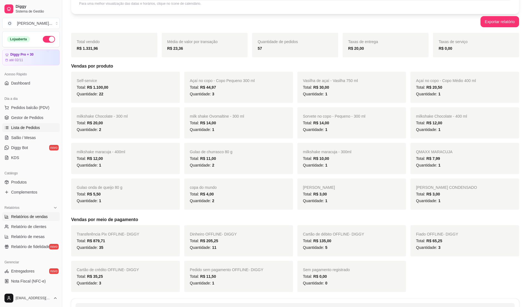
scroll to position [0, 0]
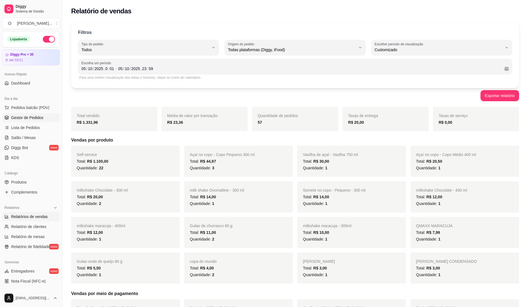
click at [12, 116] on span "Gestor de Pedidos" at bounding box center [27, 118] width 32 height 6
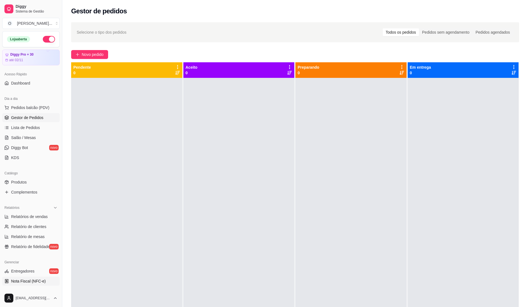
click at [43, 282] on span "Nota Fiscal (NFC-e)" at bounding box center [28, 281] width 34 height 6
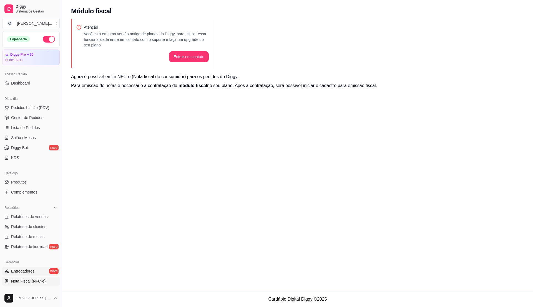
click at [43, 269] on link "Entregadores novo" at bounding box center [31, 270] width 58 height 9
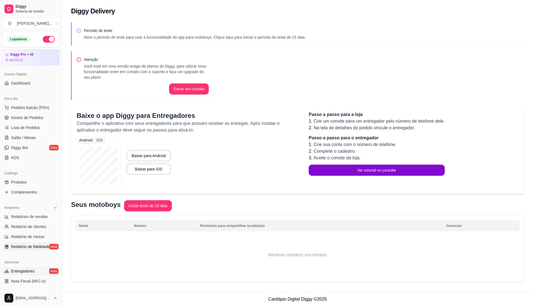
click at [32, 245] on span "Relatório de fidelidade" at bounding box center [30, 247] width 39 height 6
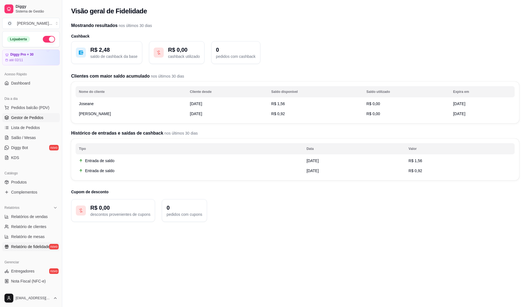
click at [39, 115] on span "Gestor de Pedidos" at bounding box center [27, 118] width 32 height 6
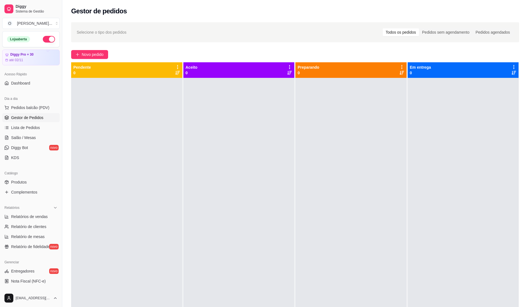
click at [47, 36] on div "Loja aberta" at bounding box center [31, 39] width 57 height 16
click at [38, 221] on link "Relatórios de vendas" at bounding box center [31, 216] width 58 height 9
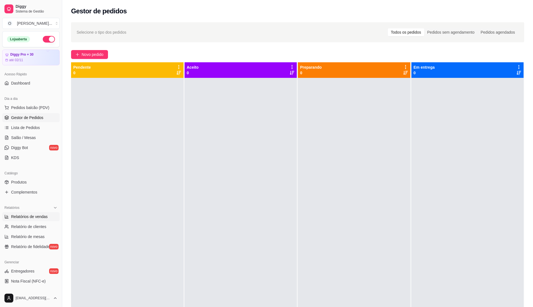
select select "ALL"
select select "0"
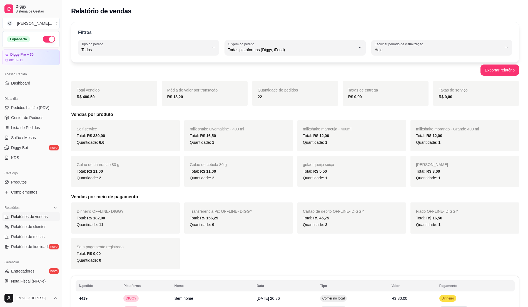
click at [43, 40] on button "button" at bounding box center [49, 39] width 12 height 7
